Goal: Navigation & Orientation: Find specific page/section

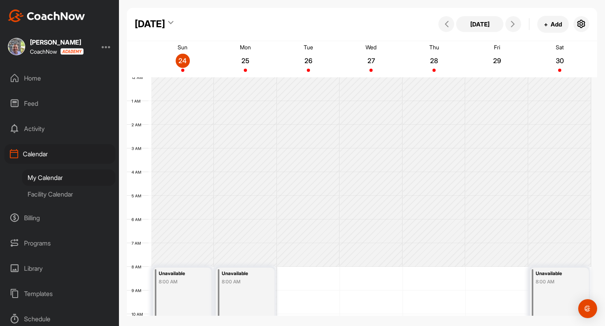
click at [34, 84] on div "Home" at bounding box center [59, 78] width 111 height 20
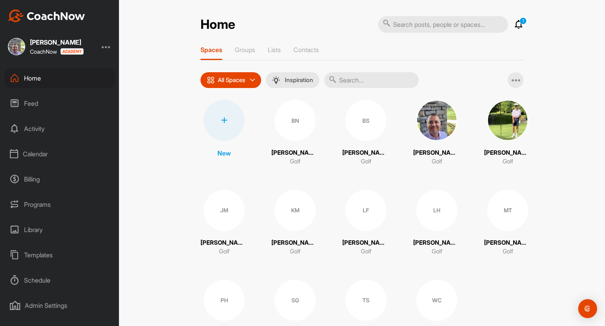
click at [516, 22] on icon at bounding box center [518, 24] width 9 height 9
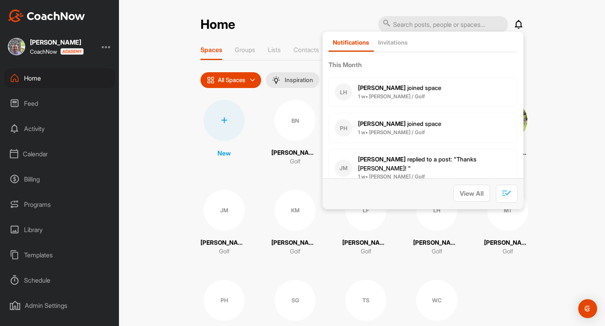
click at [516, 22] on icon at bounding box center [518, 24] width 9 height 9
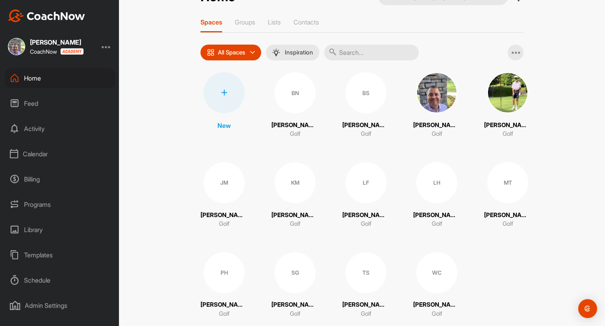
scroll to position [45, 0]
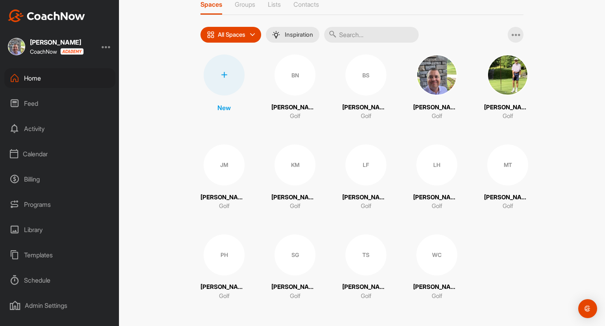
click at [503, 169] on div "MT" at bounding box center [507, 164] width 41 height 41
